Goal: Navigation & Orientation: Find specific page/section

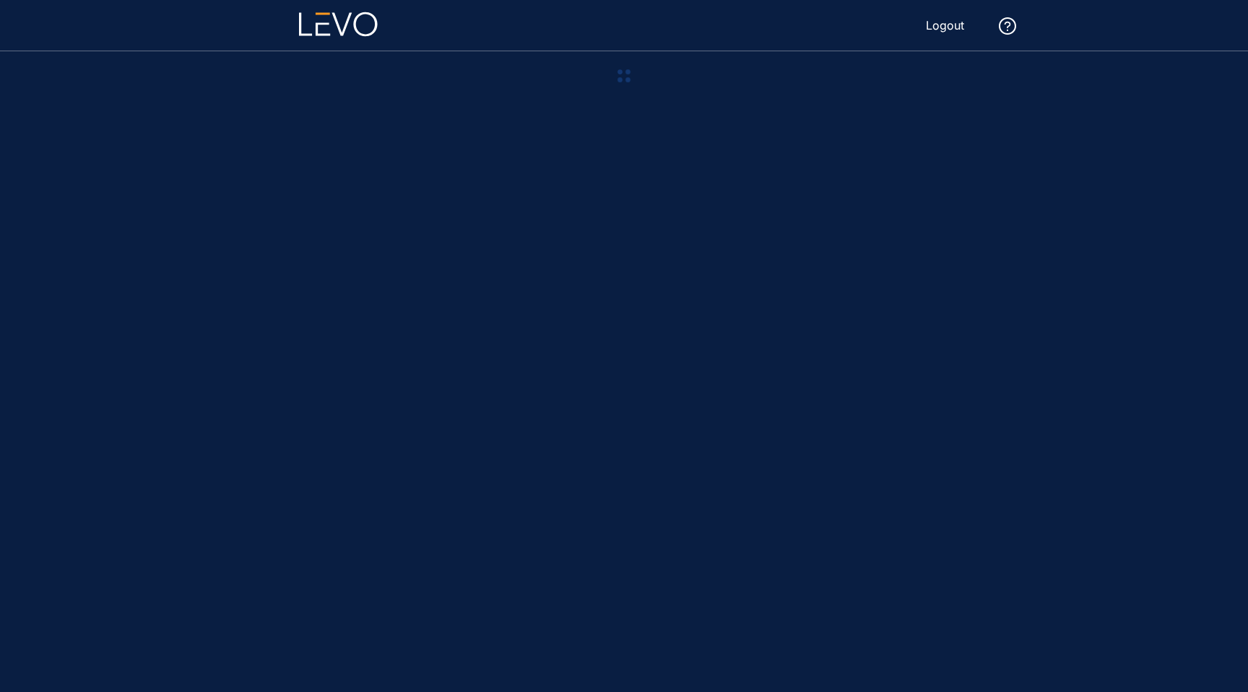
click at [332, 25] on icon at bounding box center [338, 24] width 79 height 25
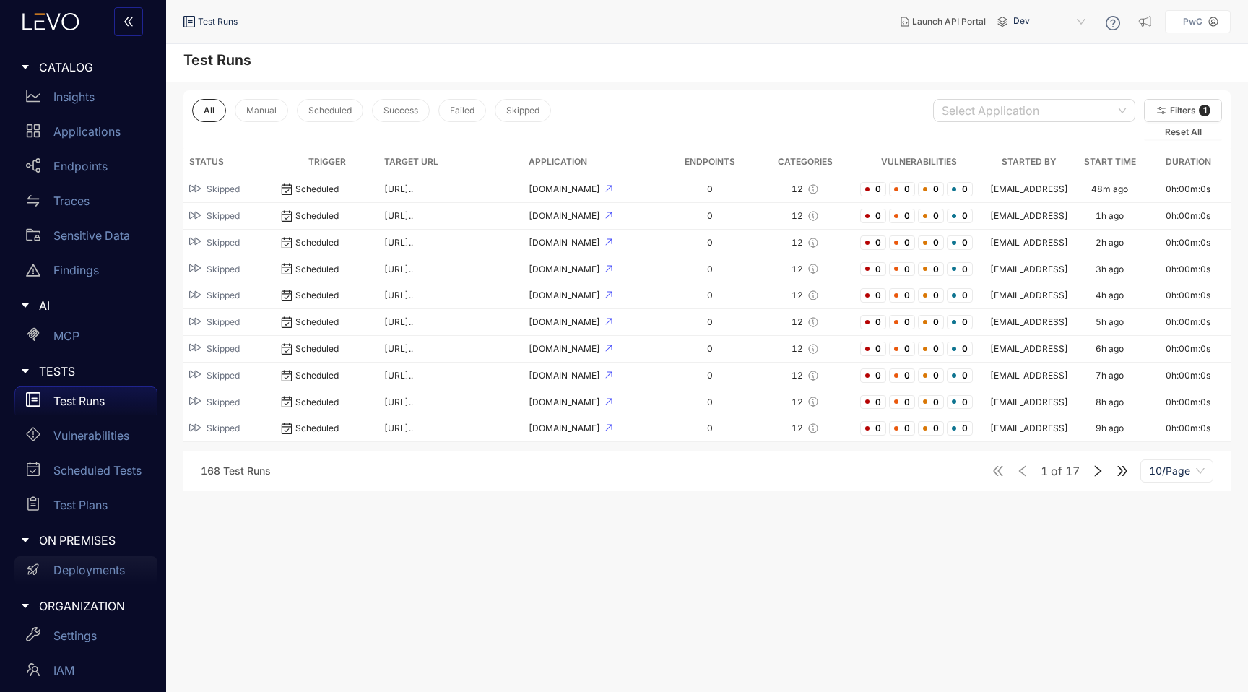
click at [69, 565] on p "Deployments" at bounding box center [88, 569] width 71 height 13
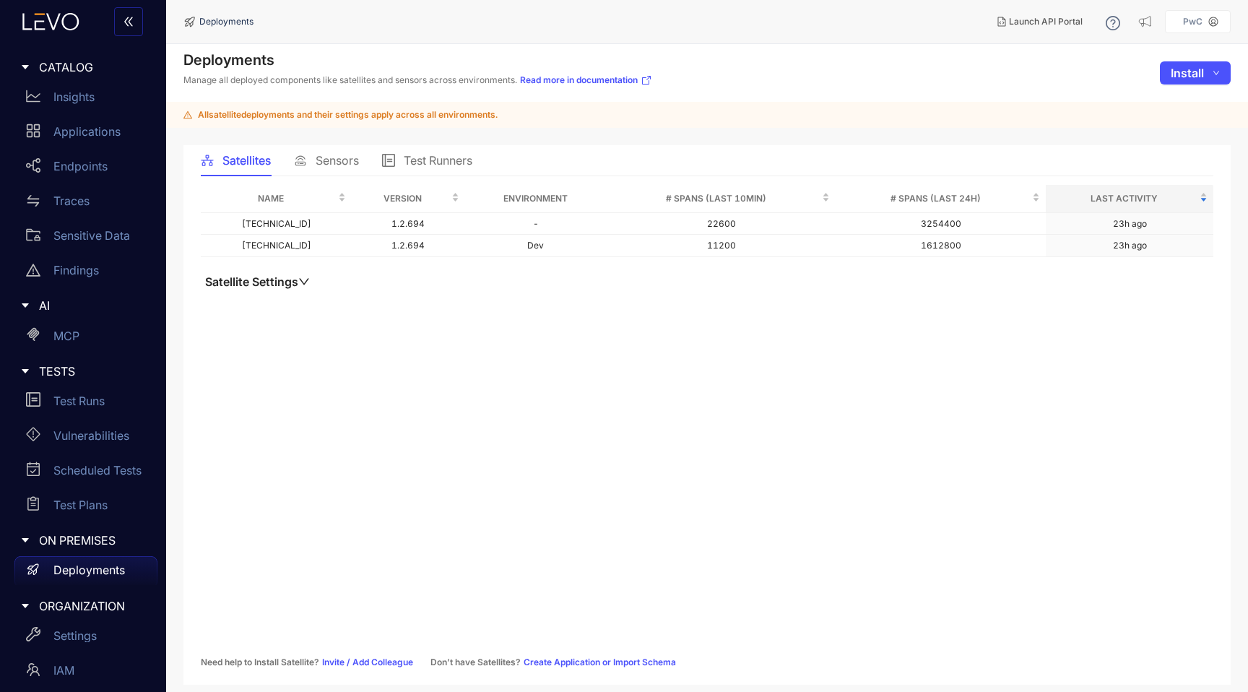
click at [339, 172] on div "Sensors" at bounding box center [326, 160] width 65 height 30
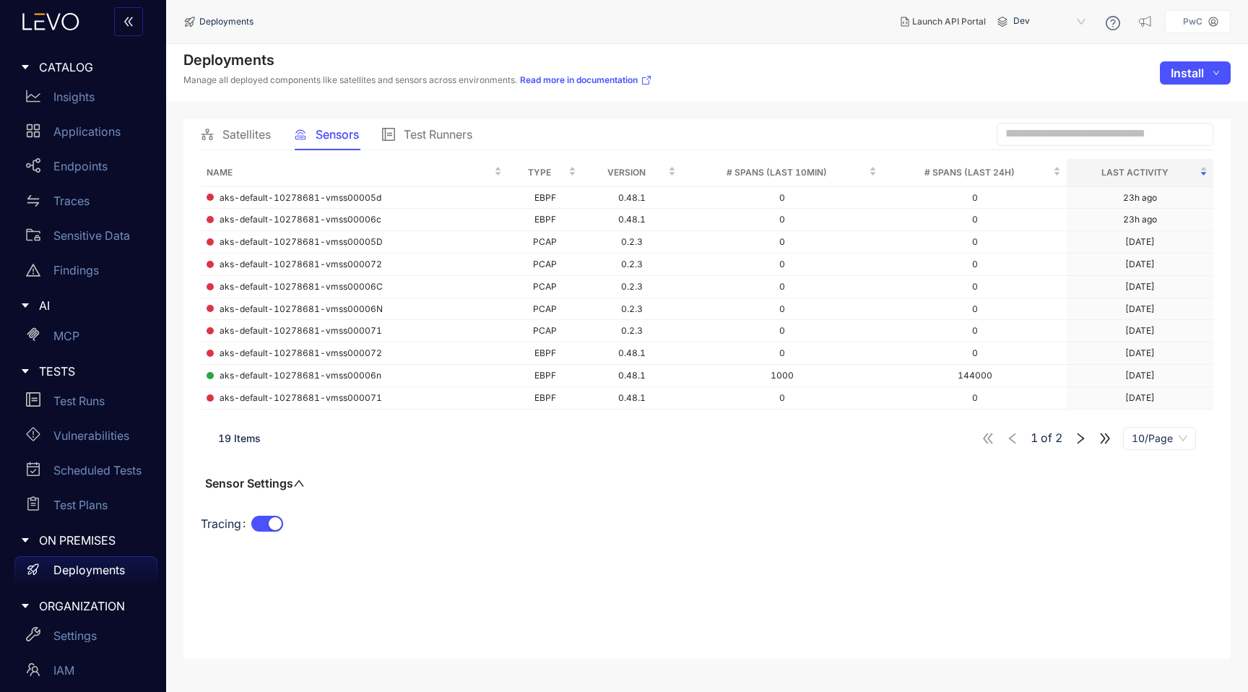
click at [450, 134] on span "Test Runners" at bounding box center [438, 134] width 69 height 13
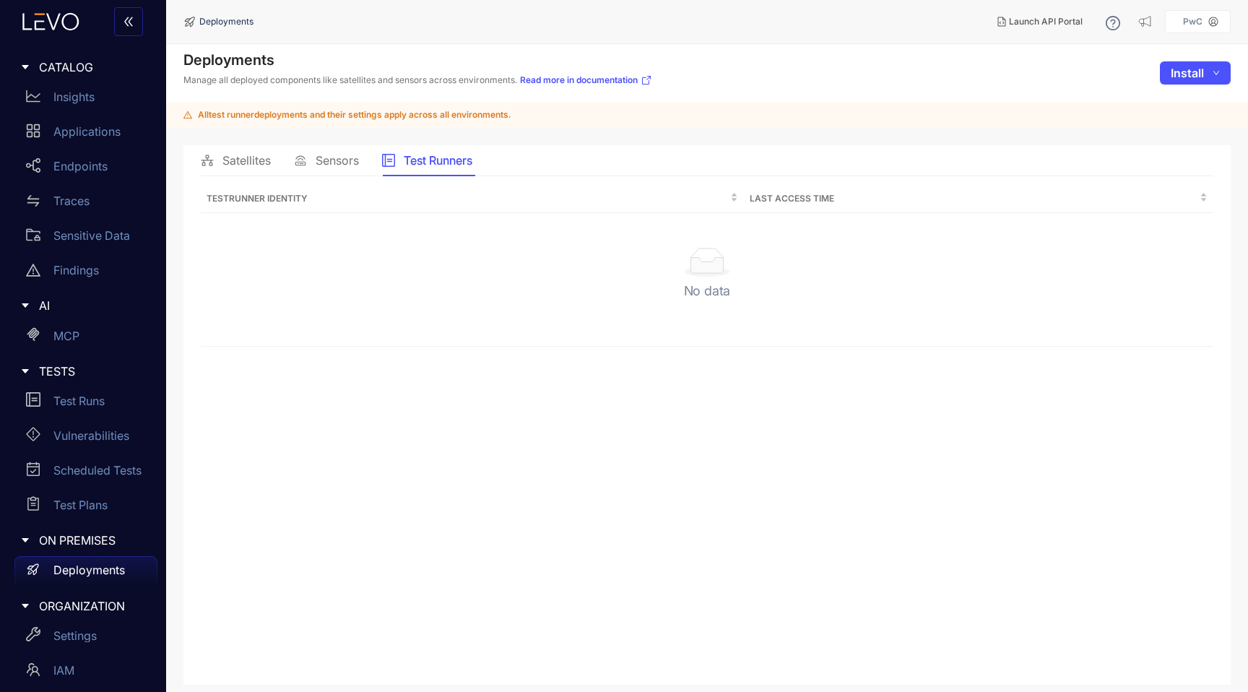
click at [238, 160] on span "Satellites" at bounding box center [246, 160] width 48 height 13
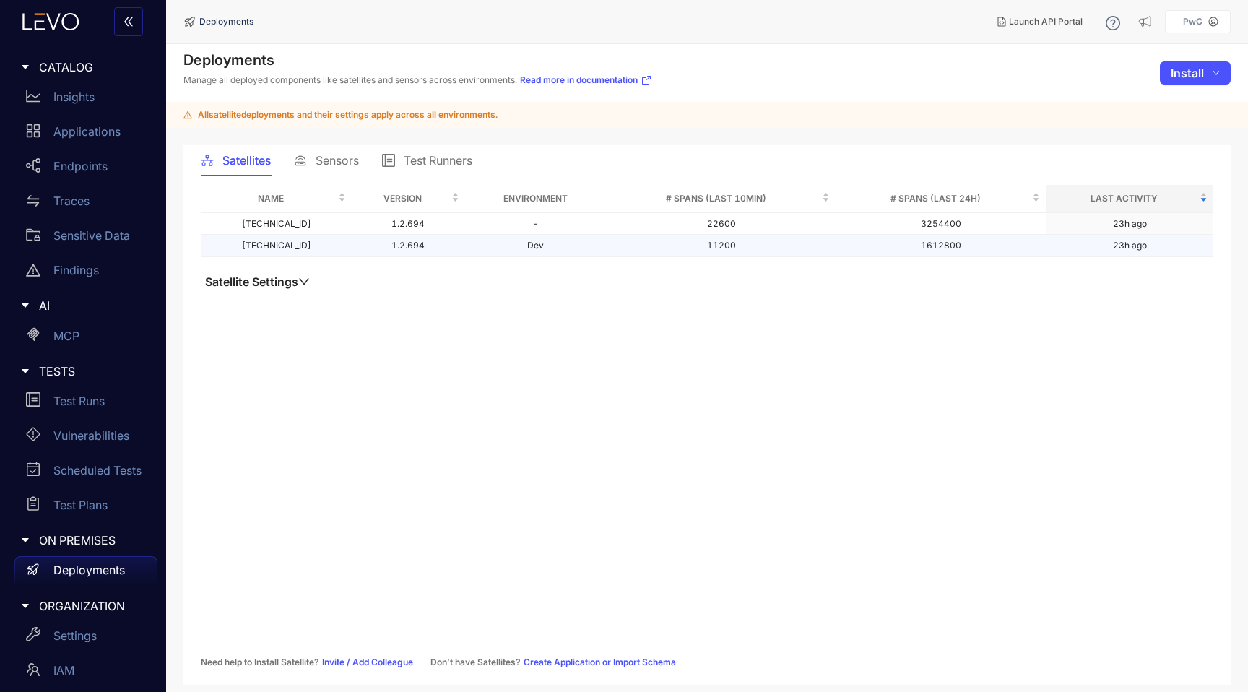
click at [275, 243] on td "[TECHNICAL_ID]" at bounding box center [276, 246] width 151 height 22
click at [303, 282] on icon "down" at bounding box center [304, 282] width 12 height 12
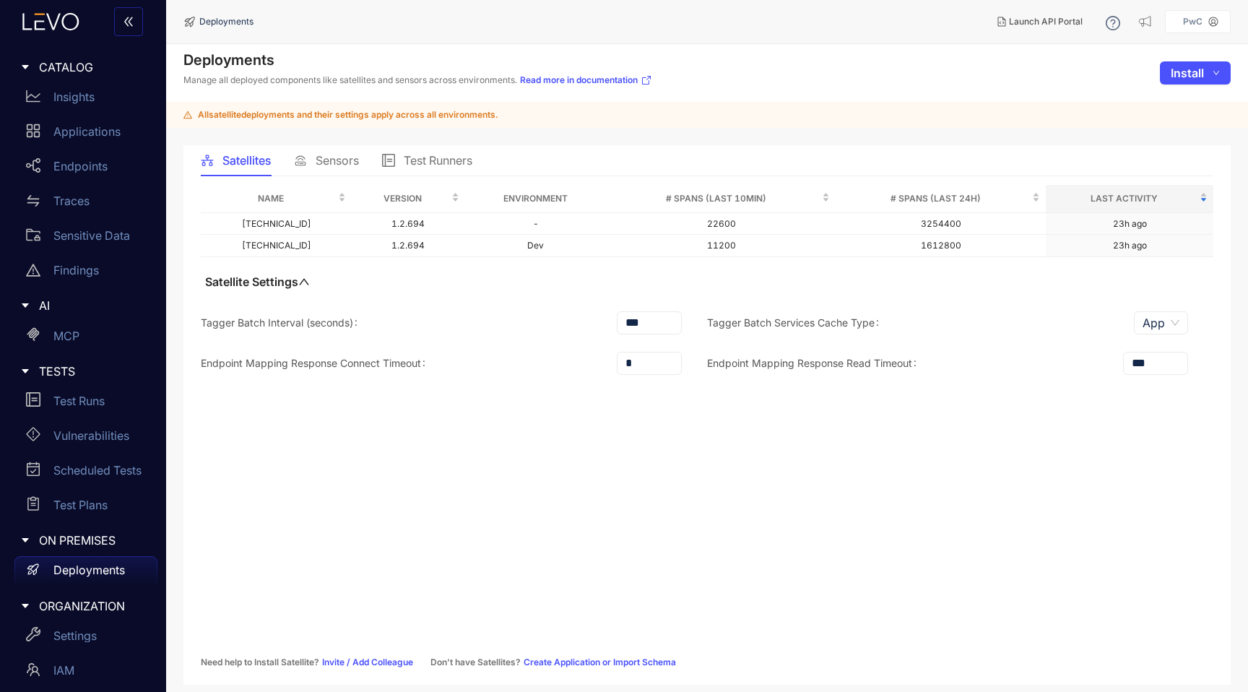
click at [303, 282] on icon "up" at bounding box center [304, 282] width 12 height 12
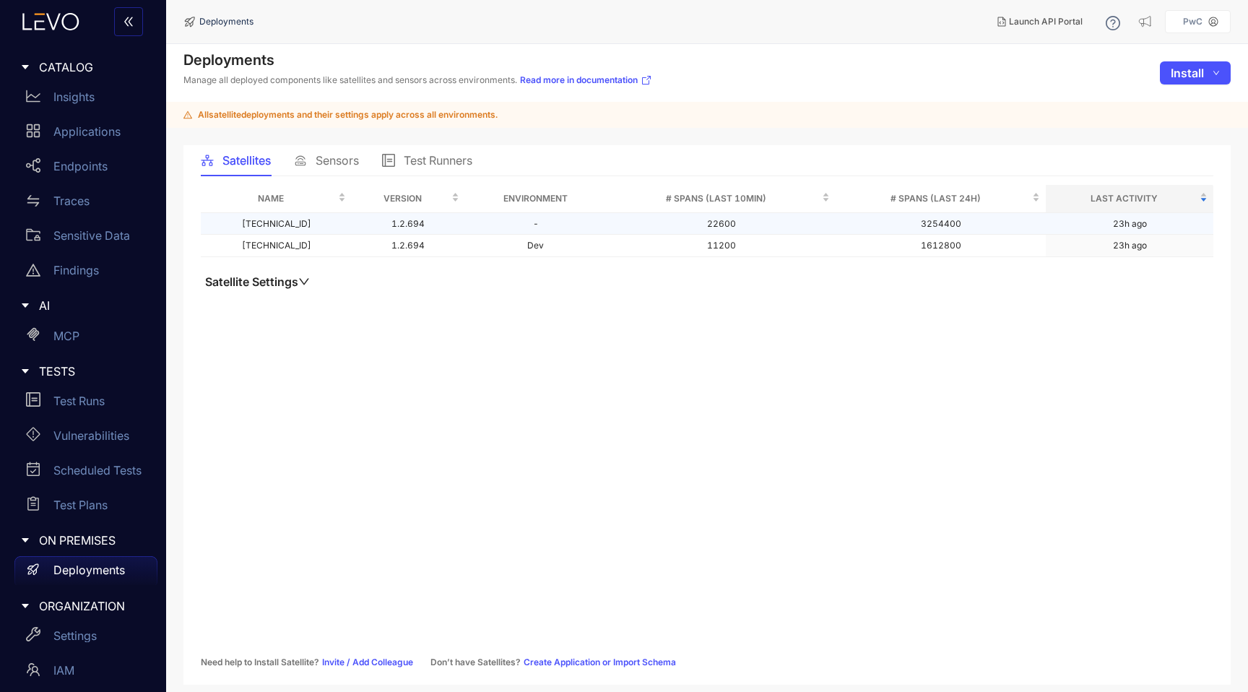
click at [287, 226] on td "[TECHNICAL_ID]" at bounding box center [276, 224] width 151 height 22
click at [284, 224] on td "[TECHNICAL_ID]" at bounding box center [276, 224] width 151 height 22
click at [331, 165] on span "Sensors" at bounding box center [336, 160] width 43 height 13
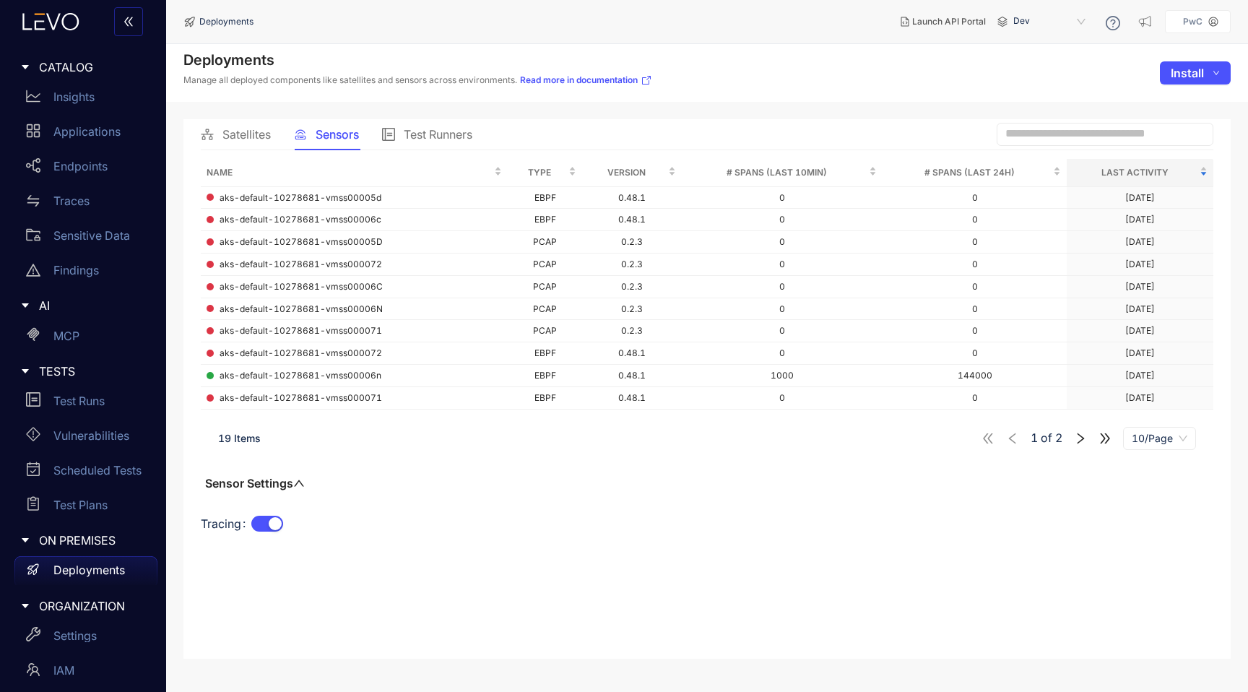
click at [244, 136] on span "Satellites" at bounding box center [246, 134] width 48 height 13
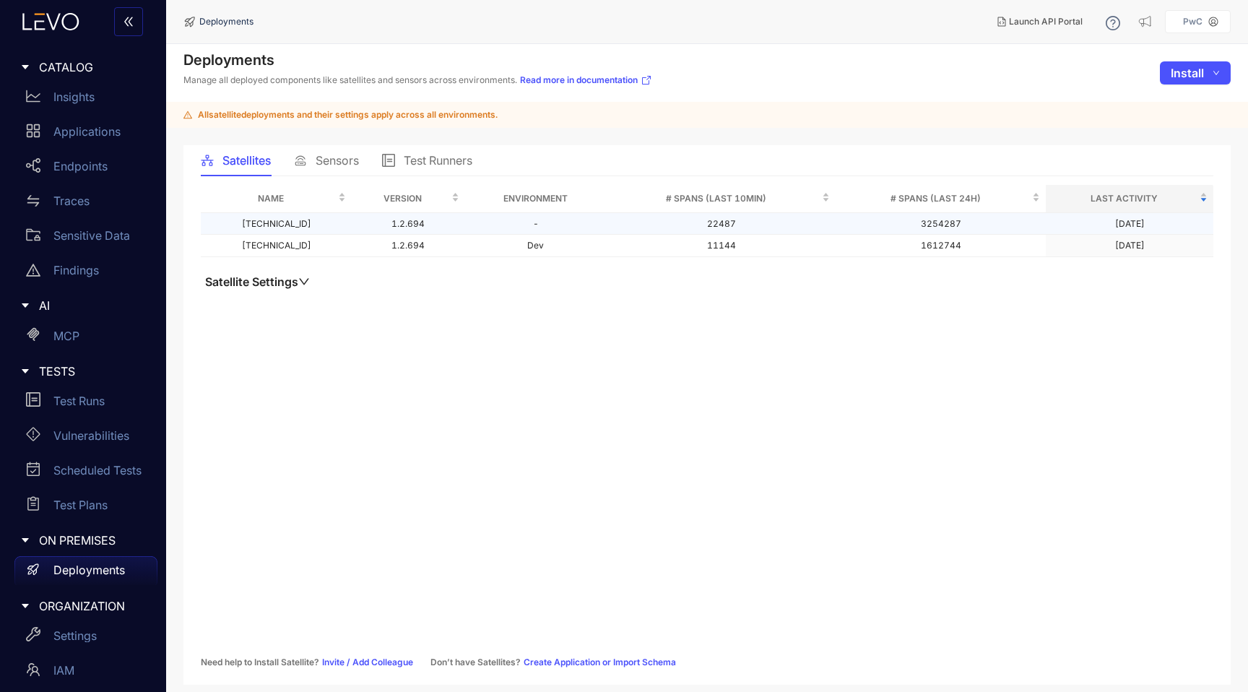
click at [339, 227] on td "[TECHNICAL_ID]" at bounding box center [276, 224] width 151 height 22
click at [339, 252] on td "[TECHNICAL_ID]" at bounding box center [276, 246] width 151 height 22
click at [672, 250] on td "11144" at bounding box center [720, 246] width 229 height 22
click at [331, 165] on span "Sensors" at bounding box center [336, 160] width 43 height 13
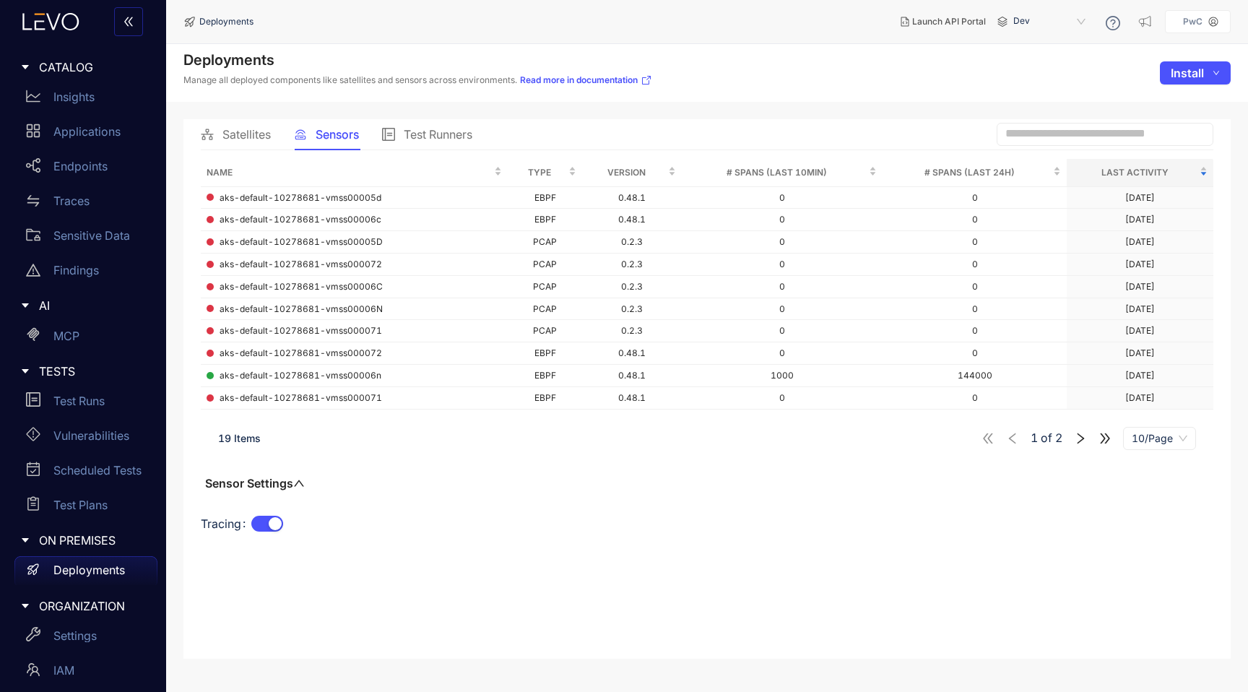
click at [232, 128] on span "Satellites" at bounding box center [246, 134] width 48 height 13
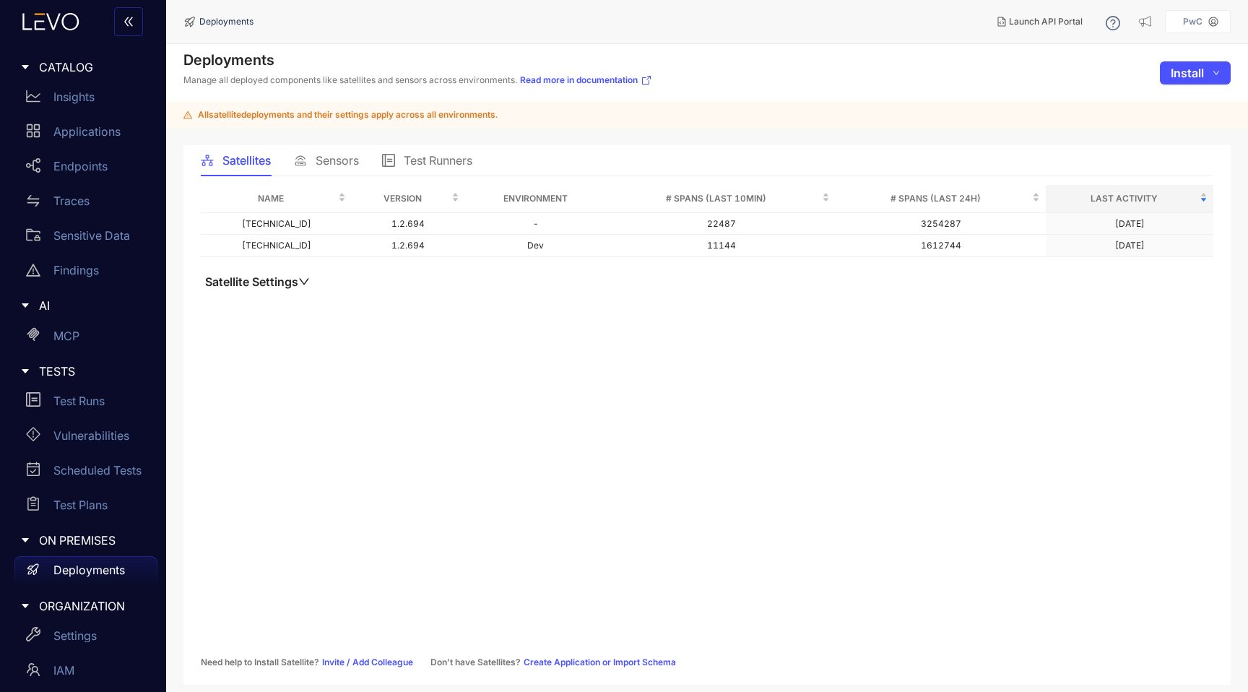
click at [643, 536] on div "Name Version Environment # Spans (last 10min) # Spans (last 24h) Last Activity …" at bounding box center [707, 426] width 1012 height 482
click at [351, 658] on link "Invite / Add Colleague" at bounding box center [367, 662] width 91 height 10
click at [323, 227] on td "[TECHNICAL_ID]" at bounding box center [276, 224] width 151 height 22
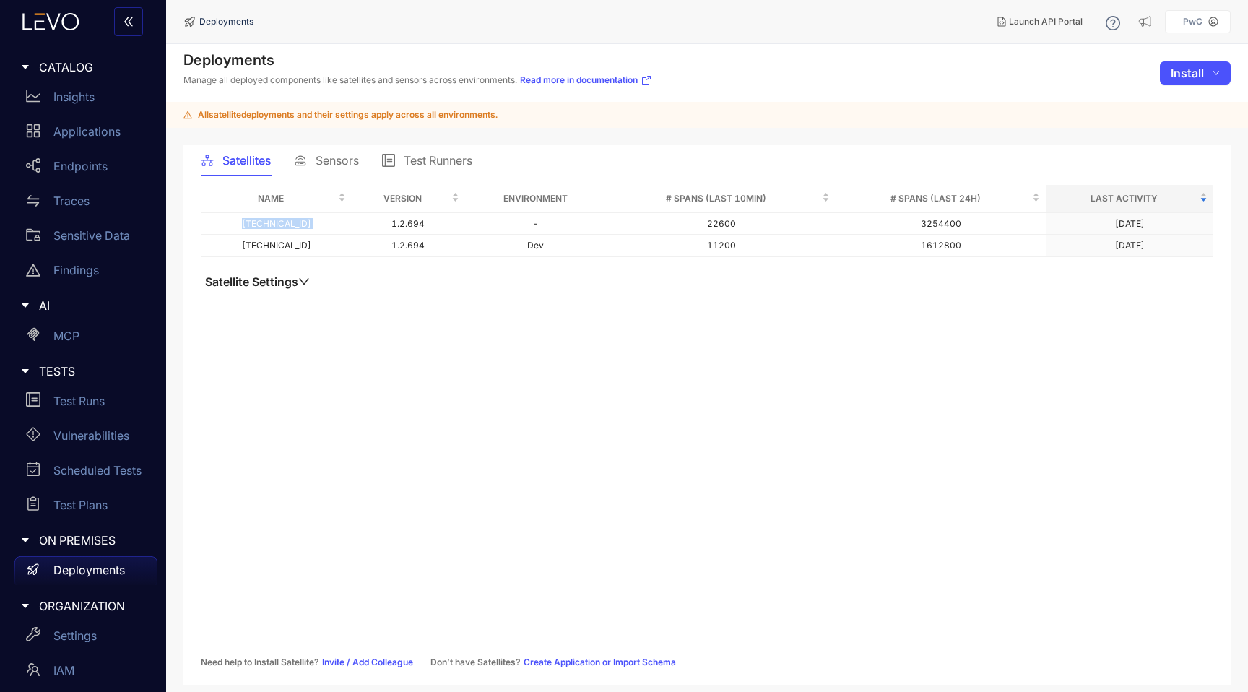
click at [379, 334] on div "Name Version Environment # Spans (last 10min) # Spans (last 24h) Last Activity …" at bounding box center [707, 426] width 1012 height 482
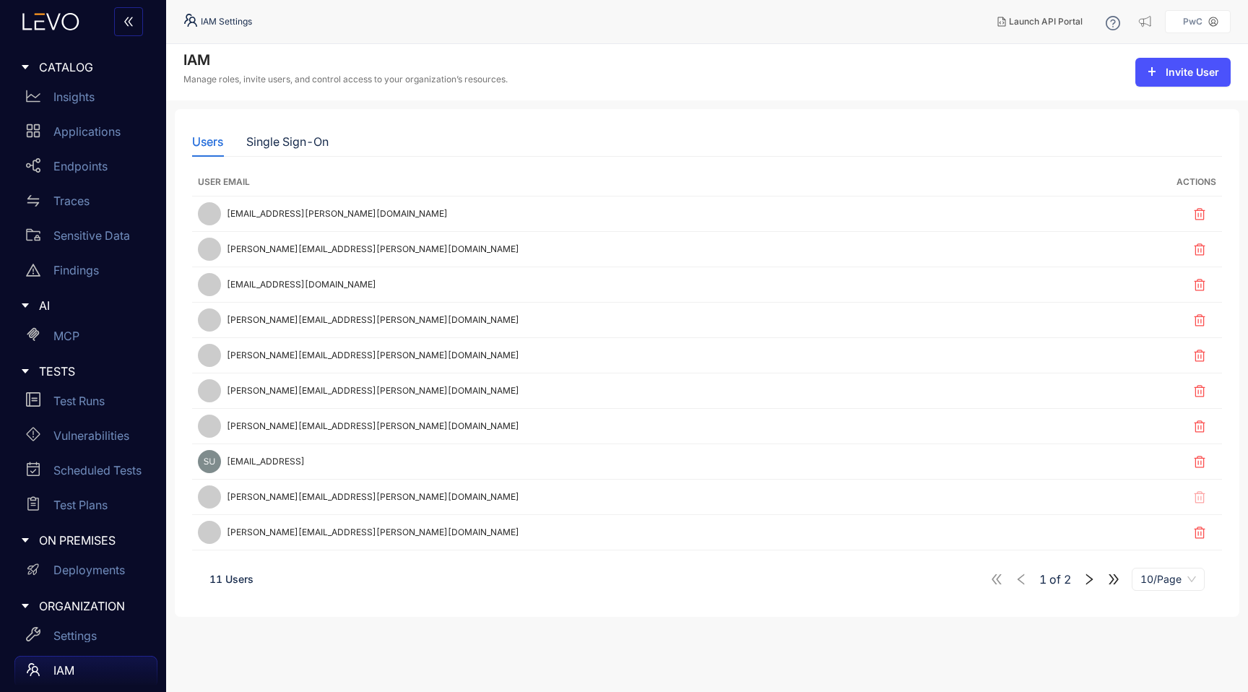
click at [1089, 579] on icon "right" at bounding box center [1088, 579] width 13 height 13
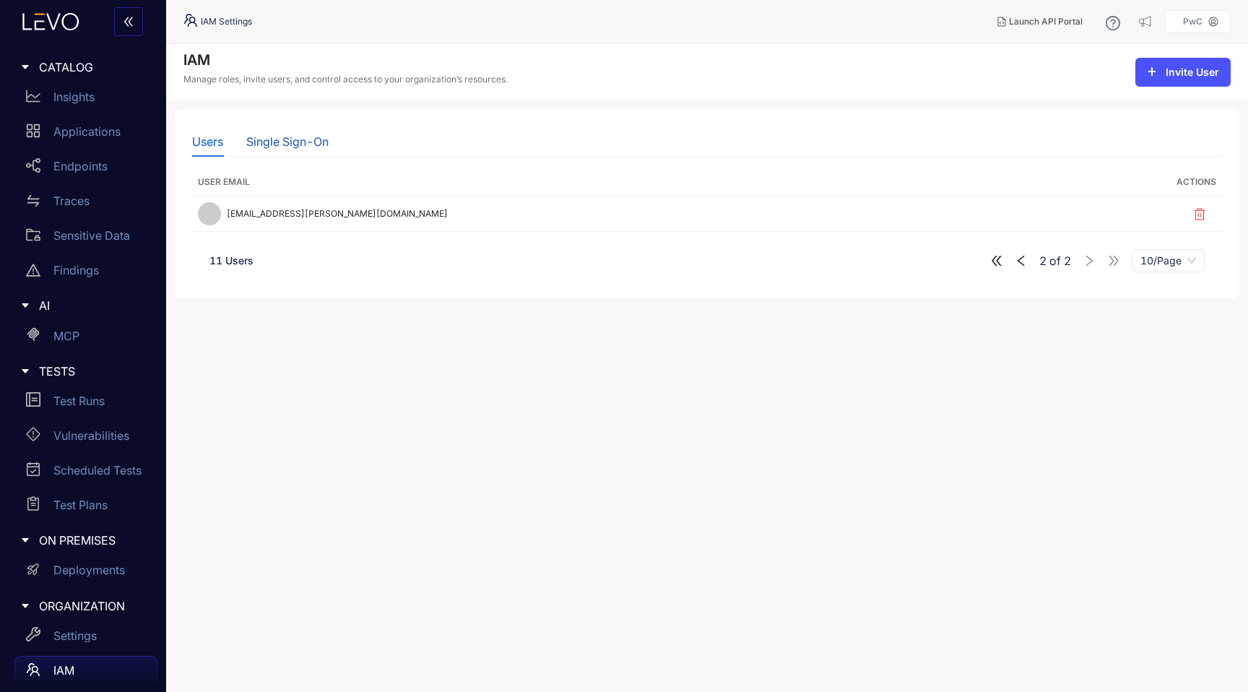
click at [275, 137] on div "Single Sign-On" at bounding box center [287, 141] width 82 height 13
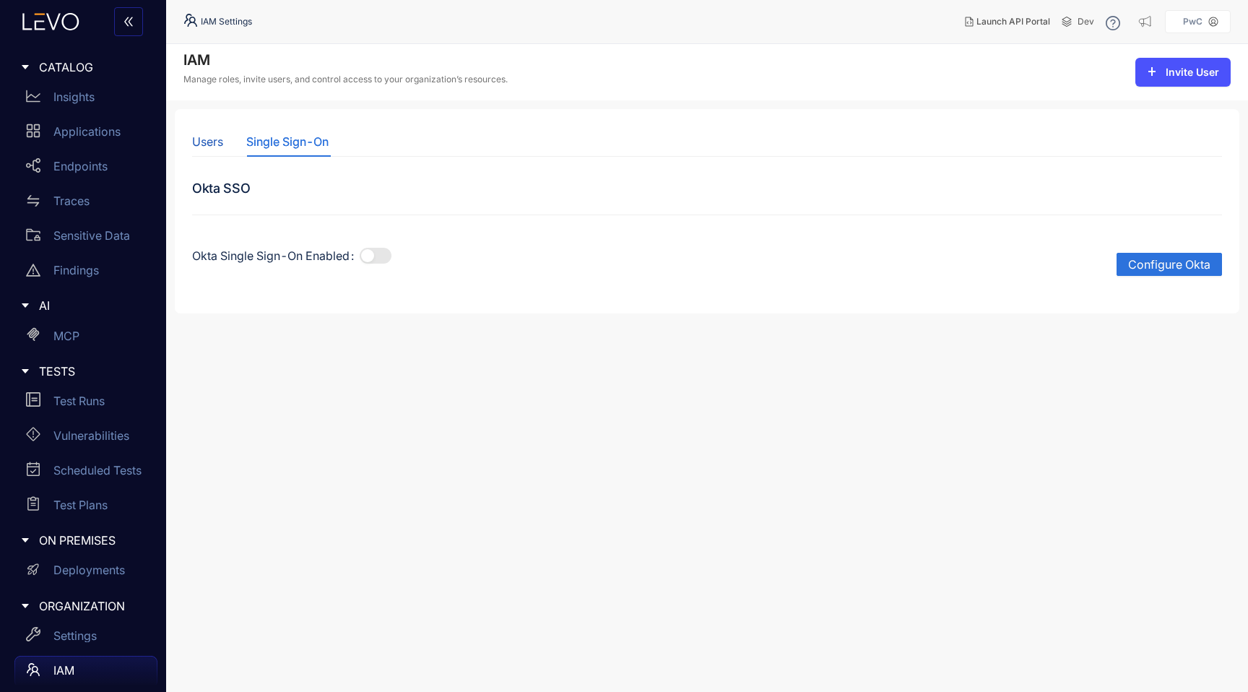
click at [206, 136] on div "Users" at bounding box center [207, 141] width 31 height 13
